Goal: Task Accomplishment & Management: Manage account settings

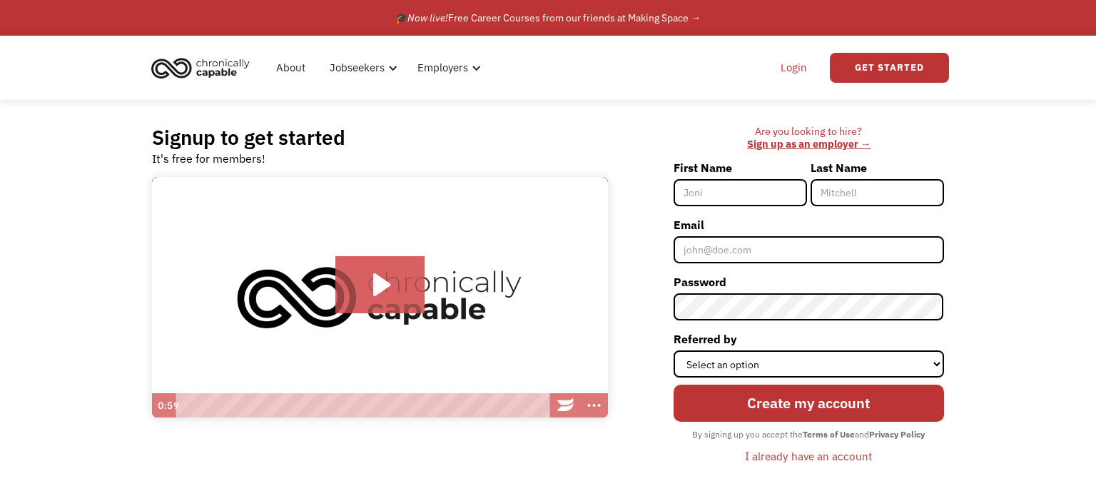
click at [795, 69] on link "Login" at bounding box center [794, 68] width 44 height 46
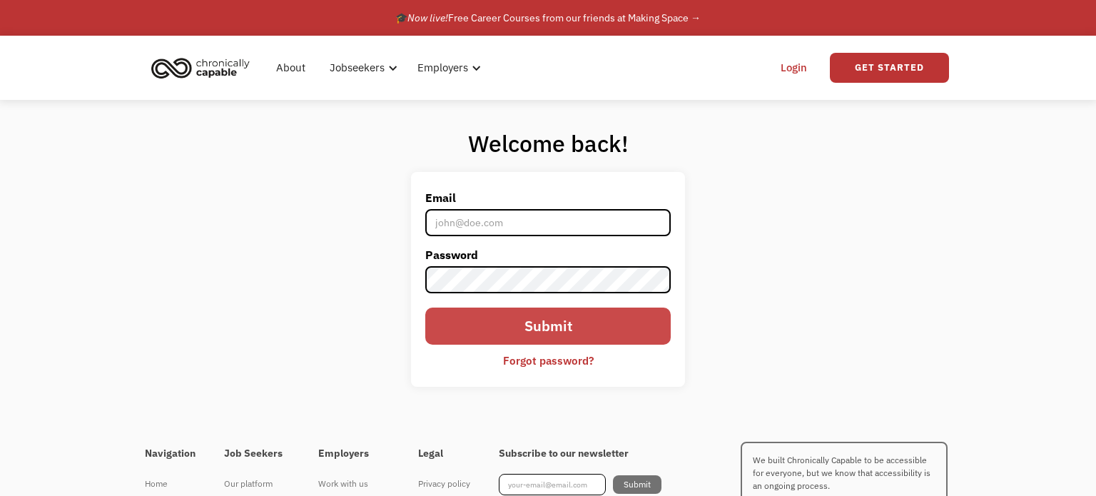
type input "[EMAIL_ADDRESS][PERSON_NAME][DOMAIN_NAME]"
click at [546, 322] on input "Submit" at bounding box center [547, 326] width 245 height 37
